Goal: Task Accomplishment & Management: Use online tool/utility

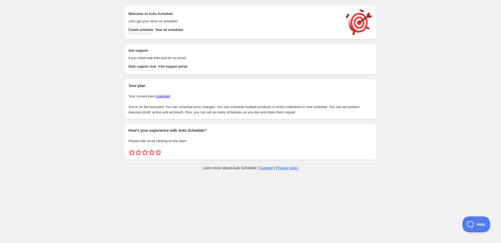
click at [143, 31] on span "Create schedule" at bounding box center [140, 30] width 25 height 4
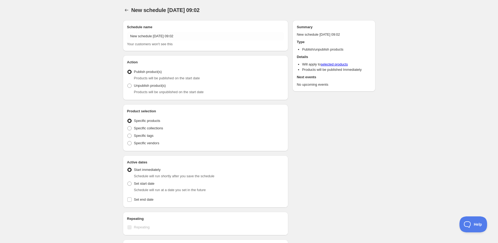
radio input "true"
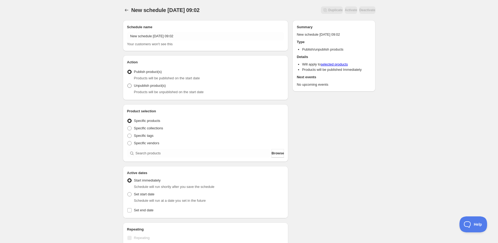
click at [152, 85] on span "Unpublish product(s)" at bounding box center [150, 86] width 32 height 4
click at [128, 84] on input "Unpublish product(s)" at bounding box center [127, 84] width 0 height 0
radio input "true"
click at [193, 147] on div "Specific vendors" at bounding box center [205, 142] width 157 height 7
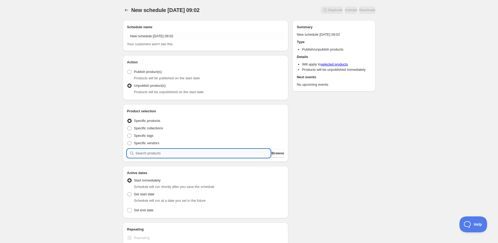
click at [193, 156] on input "search" at bounding box center [203, 153] width 135 height 9
paste input "STK010413"
type input "STK010413"
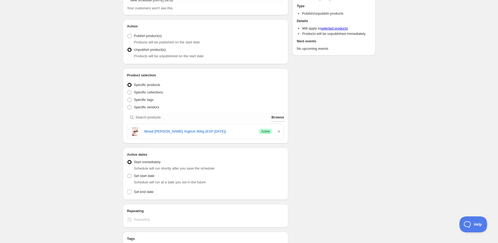
scroll to position [89, 0]
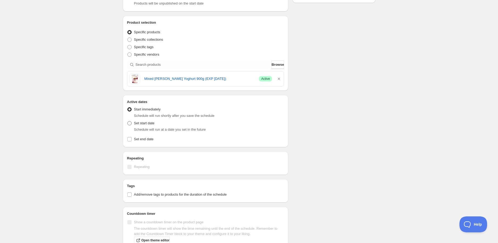
click at [149, 123] on span "Set start date" at bounding box center [144, 123] width 20 height 4
click at [128, 121] on input "Set start date" at bounding box center [127, 121] width 0 height 0
radio input "true"
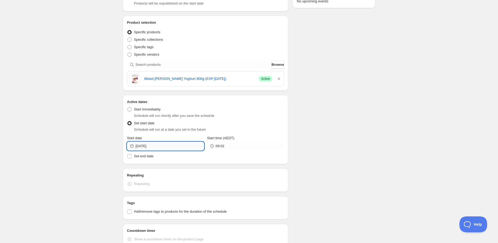
click at [164, 148] on input "[DATE]" at bounding box center [170, 146] width 68 height 9
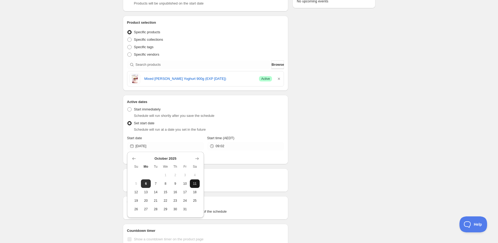
click at [197, 184] on span "11" at bounding box center [195, 183] width 6 height 4
type input "[DATE]"
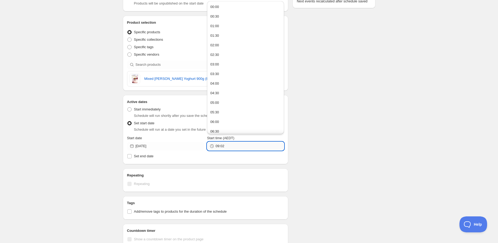
click at [232, 142] on input "09:02" at bounding box center [250, 146] width 68 height 9
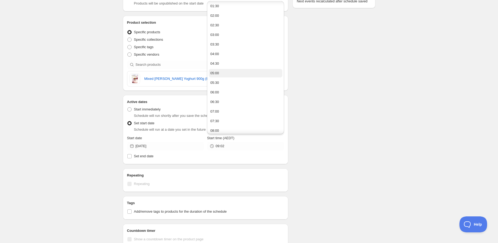
click at [220, 74] on button "05:00" at bounding box center [246, 73] width 74 height 9
type input "05:00"
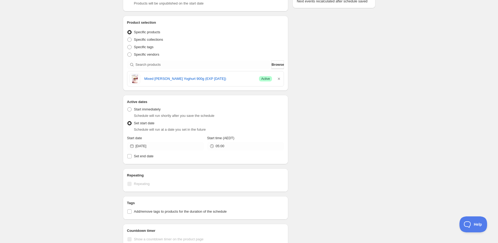
click at [340, 110] on div "Schedule name New schedule Oct 06 2025 09:02 Your customers won't see this Acti…" at bounding box center [247, 133] width 257 height 412
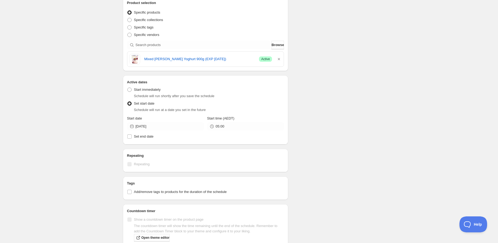
scroll to position [118, 0]
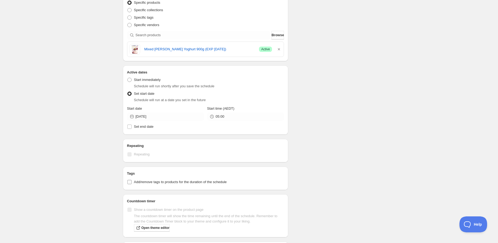
click at [157, 182] on span "Add/remove tags to products for the duration of the schedule" at bounding box center [180, 182] width 93 height 4
click at [132, 182] on input "Add/remove tags to products for the duration of the schedule" at bounding box center [129, 182] width 4 height 4
checkbox input "true"
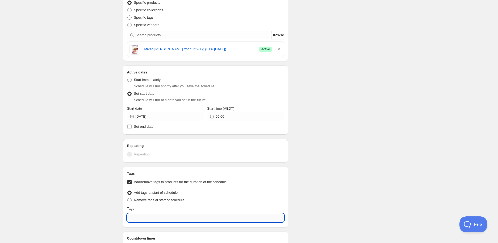
click at [161, 214] on input "text" at bounding box center [205, 217] width 157 height 9
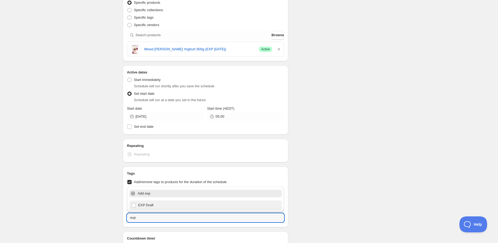
click at [152, 207] on div "EXP Draft" at bounding box center [205, 204] width 149 height 7
type input "EXP Draft"
checkbox input "true"
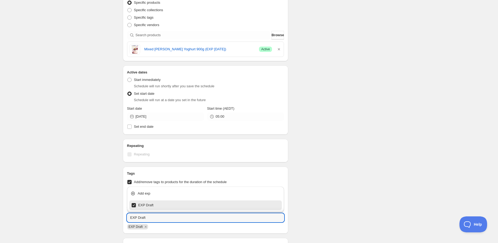
type input "EXP Draft"
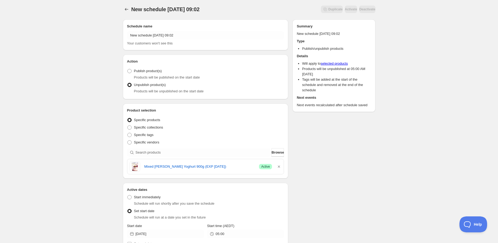
scroll to position [0, 0]
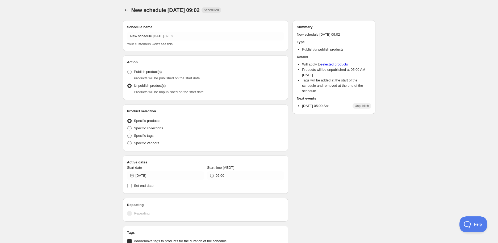
radio input "true"
checkbox input "true"
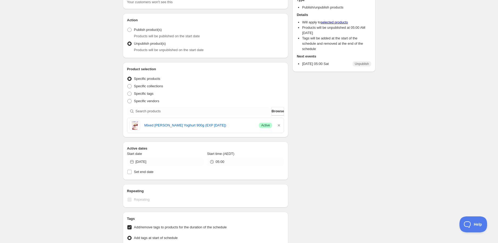
scroll to position [30, 0]
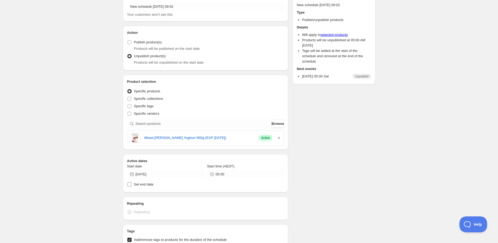
click at [133, 186] on label "Set end date" at bounding box center [205, 184] width 157 height 7
click at [132, 186] on input "Set end date" at bounding box center [129, 184] width 4 height 4
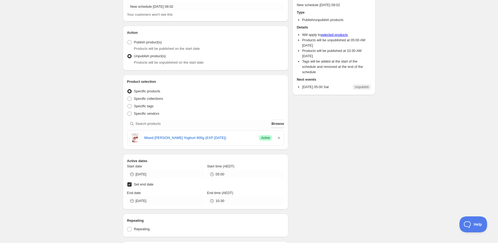
click at [145, 185] on span "Set end date" at bounding box center [144, 184] width 20 height 4
click at [132, 185] on input "Set end date" at bounding box center [129, 184] width 4 height 4
checkbox input "false"
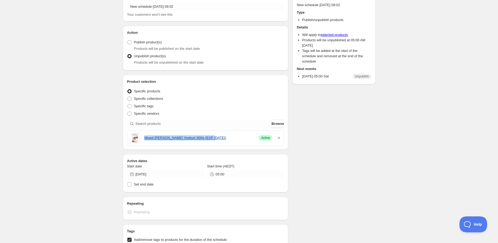
drag, startPoint x: 143, startPoint y: 139, endPoint x: 209, endPoint y: 140, distance: 65.7
click at [209, 140] on div "Mixed Berry Yoghurt 900g (EXP 13.10.25) Success Active" at bounding box center [206, 137] width 152 height 11
copy link "Mixed [PERSON_NAME] Yoghurt 900g (EXP [DATE])"
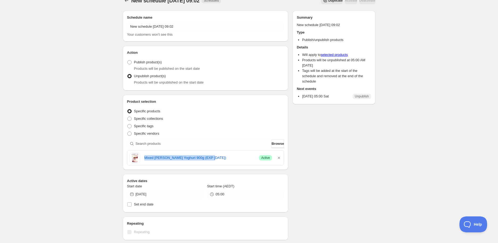
scroll to position [0, 0]
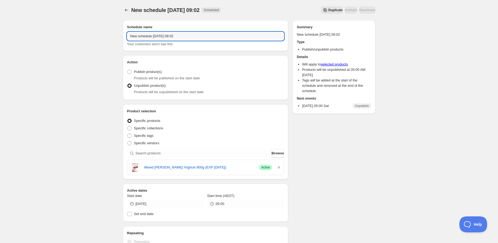
drag, startPoint x: 181, startPoint y: 37, endPoint x: 30, endPoint y: 37, distance: 151.3
click at [30, 37] on div "New schedule Oct 06 2025 09:02. This page is ready New schedule Oct 06 2025 09:…" at bounding box center [249, 226] width 498 height 452
paste input "Mixed [PERSON_NAME] Yoghurt 900g (EXP [DATE])"
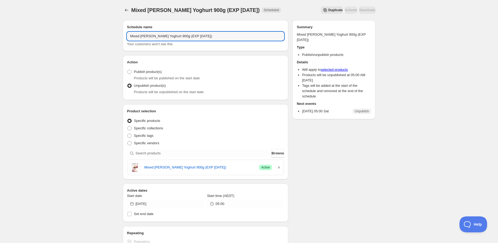
type input "Mixed [PERSON_NAME] Yoghurt 900g (EXP [DATE])"
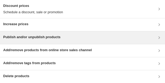
click at [31, 39] on h3 "Publish and/or unpublish products" at bounding box center [31, 37] width 57 height 5
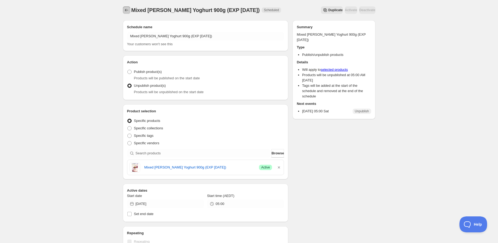
click at [126, 10] on icon "Schedules" at bounding box center [126, 9] width 5 height 5
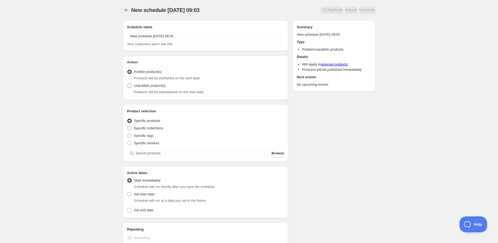
click at [155, 87] on span "Unpublish product(s)" at bounding box center [150, 86] width 32 height 4
click at [128, 84] on input "Unpublish product(s)" at bounding box center [127, 84] width 0 height 0
radio input "true"
click at [137, 147] on div "Product selection Entity type Specific products Specific collections Specific t…" at bounding box center [205, 133] width 157 height 49
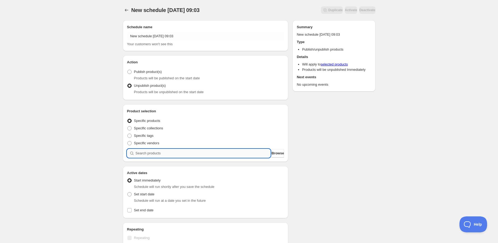
click at [142, 152] on input "search" at bounding box center [203, 153] width 135 height 9
paste input "STK010407"
type input "STK010407"
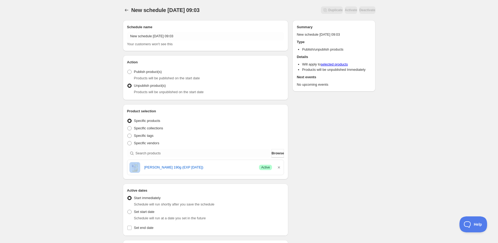
click at [144, 166] on div "[PERSON_NAME] 190g (EXP [DATE]) Success Active" at bounding box center [206, 167] width 152 height 11
click at [100, 168] on div "New schedule [DATE] 09:03. This page is ready New schedule [DATE] 09:03 Duplica…" at bounding box center [249, 211] width 498 height 422
drag, startPoint x: 144, startPoint y: 168, endPoint x: 203, endPoint y: 169, distance: 59.6
click at [203, 169] on div "[PERSON_NAME] 190g (EXP [DATE]) Success Active" at bounding box center [206, 167] width 152 height 11
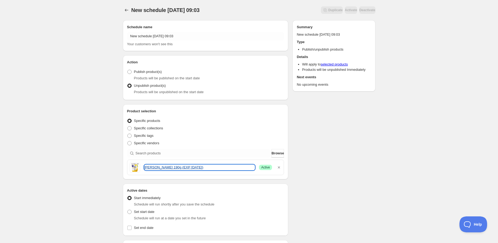
copy link "[PERSON_NAME] 190g (EXP [DATE])"
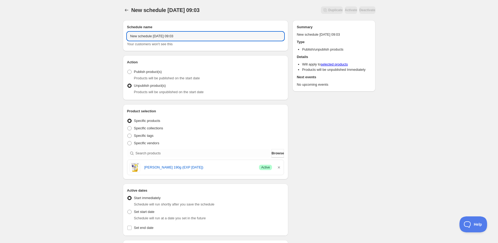
drag, startPoint x: 199, startPoint y: 39, endPoint x: 52, endPoint y: 40, distance: 147.6
click at [52, 40] on div "New schedule [DATE] 09:03. This page is ready New schedule [DATE] 09:03 Duplica…" at bounding box center [249, 211] width 498 height 422
paste input "[PERSON_NAME] 190g (EXP [DATE])"
type input "[PERSON_NAME] 190g (EXP [DATE])"
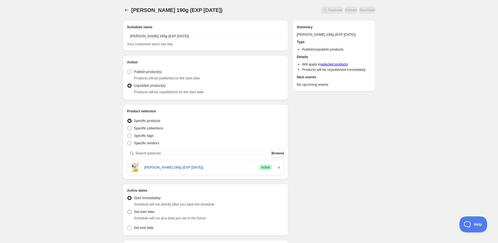
click at [137, 211] on span "Set start date" at bounding box center [144, 212] width 20 height 4
click at [128, 210] on input "Set start date" at bounding box center [127, 210] width 0 height 0
radio input "true"
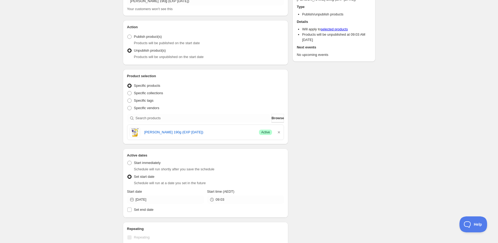
scroll to position [89, 0]
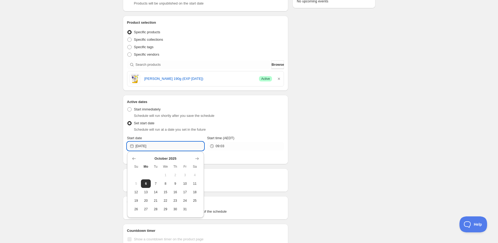
click at [159, 148] on input "[DATE]" at bounding box center [170, 146] width 68 height 9
click at [194, 180] on button "11" at bounding box center [195, 183] width 10 height 9
type input "[DATE]"
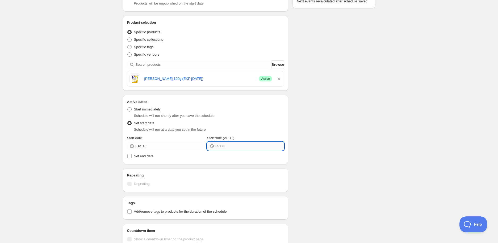
click at [217, 147] on input "09:03" at bounding box center [250, 146] width 68 height 9
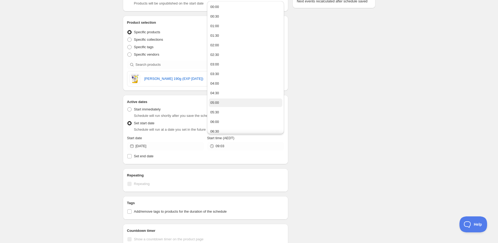
click at [228, 104] on button "05:00" at bounding box center [246, 102] width 74 height 9
type input "05:00"
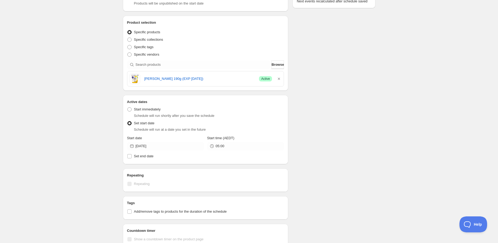
scroll to position [177, 0]
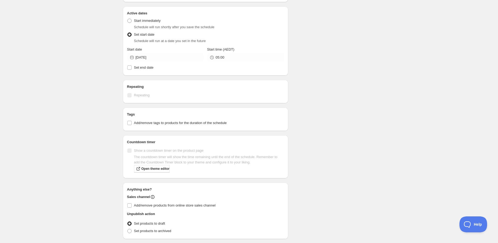
click at [143, 116] on h2 "Tags" at bounding box center [205, 114] width 157 height 5
click at [143, 123] on span "Add/remove tags to products for the duration of the schedule" at bounding box center [180, 123] width 93 height 4
click at [132, 123] on input "Add/remove tags to products for the duration of the schedule" at bounding box center [129, 123] width 4 height 4
checkbox input "true"
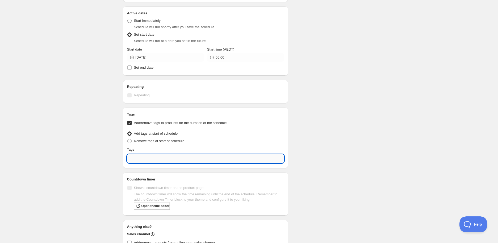
click at [147, 155] on input "text" at bounding box center [205, 158] width 157 height 9
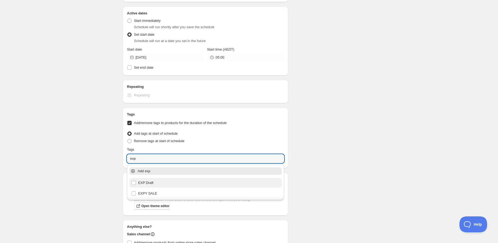
click at [156, 184] on div "EXP Draft" at bounding box center [205, 182] width 149 height 7
type input "EXP Draft"
checkbox input "true"
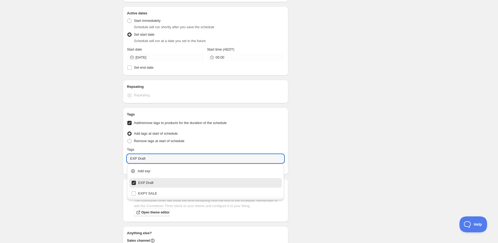
type input "EXP Draft"
click at [350, 185] on div "Schedule name Mango Yoghurt 190g (EXP [DATE]) Your customers won't see this Act…" at bounding box center [247, 67] width 257 height 456
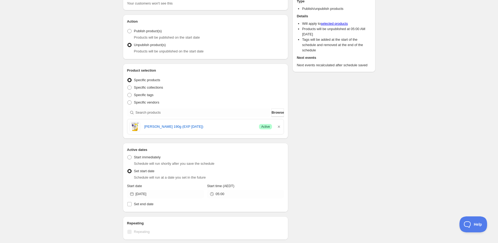
scroll to position [0, 0]
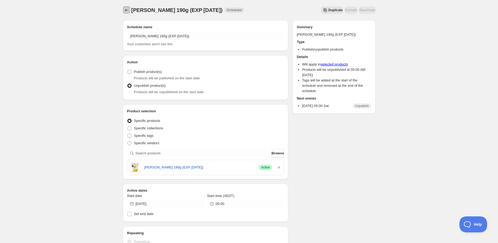
click at [127, 8] on icon "Schedules" at bounding box center [126, 9] width 5 height 5
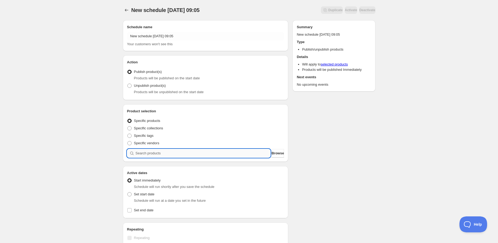
click at [184, 152] on input "search" at bounding box center [203, 153] width 135 height 9
paste input "search"
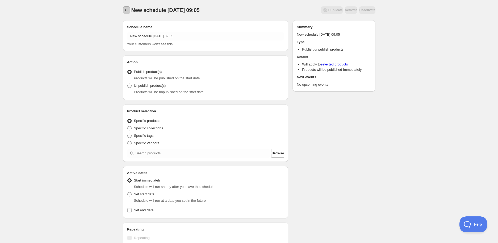
click at [123, 9] on button "Schedules" at bounding box center [126, 9] width 7 height 7
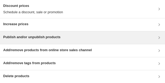
click at [84, 31] on div "Publish and/or unpublish products" at bounding box center [82, 37] width 165 height 13
click at [77, 35] on div "Publish and/or unpublish products" at bounding box center [82, 38] width 159 height 6
